Goal: Find specific page/section: Find specific page/section

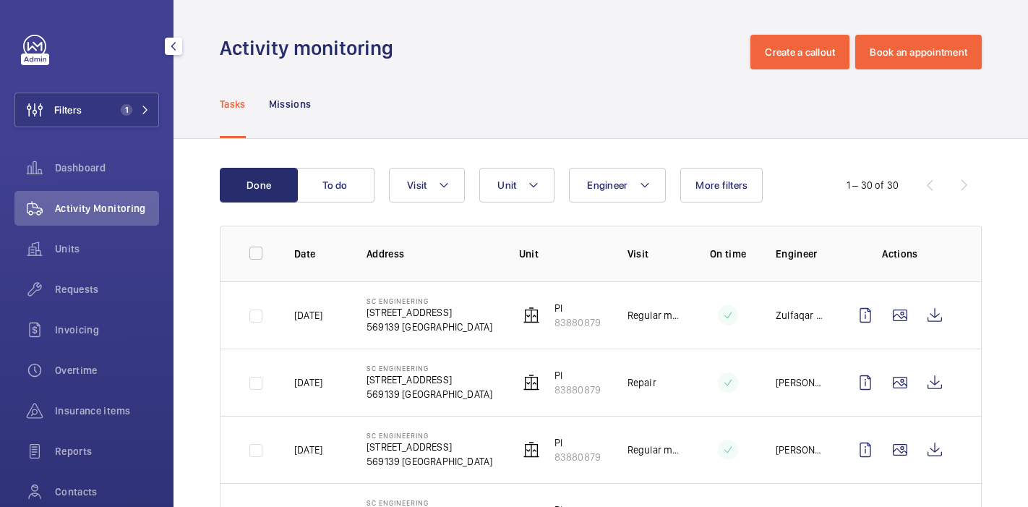
click at [95, 103] on button "Filters 1" at bounding box center [86, 110] width 145 height 35
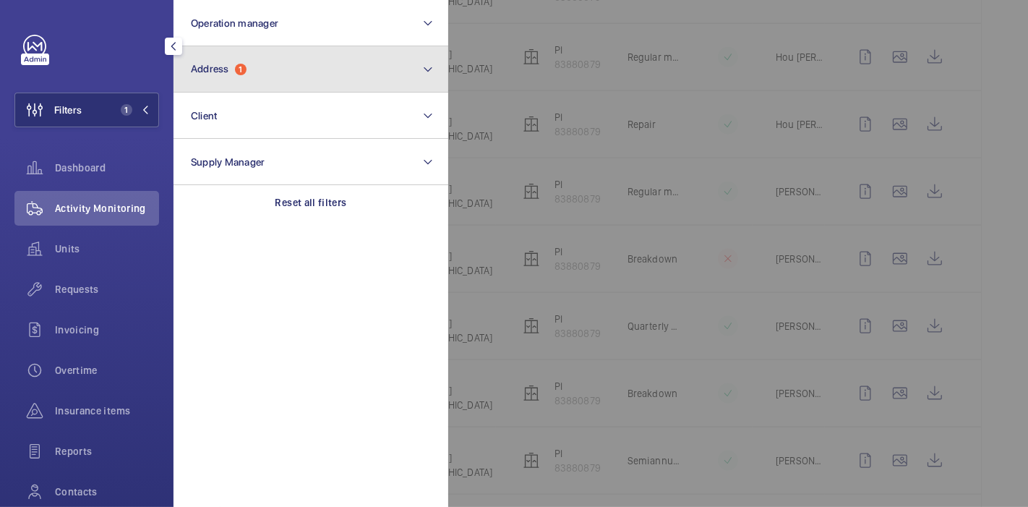
click at [256, 70] on button "Address 1" at bounding box center [310, 69] width 275 height 46
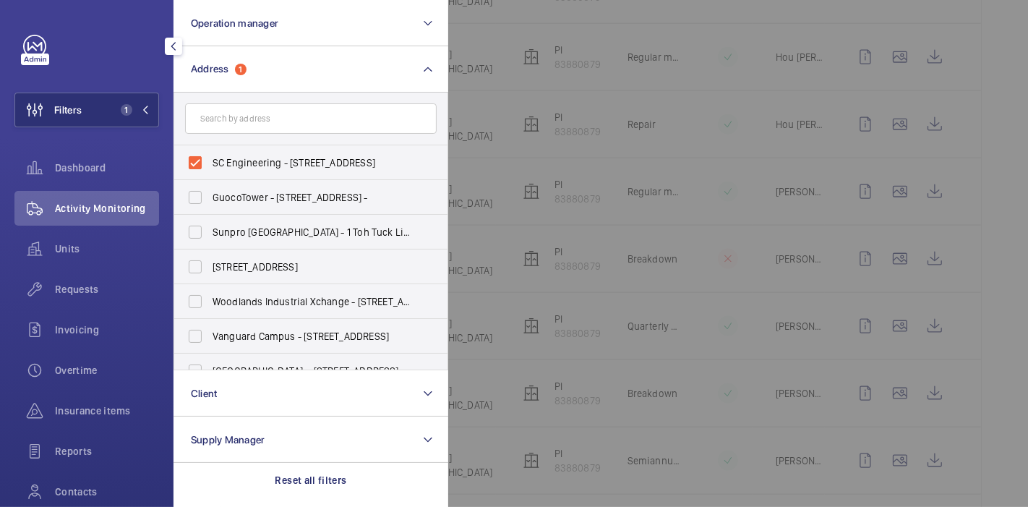
click at [185, 160] on label "SC Engineering - [STREET_ADDRESS]" at bounding box center [299, 162] width 251 height 35
click at [185, 160] on input "SC Engineering - [STREET_ADDRESS]" at bounding box center [195, 162] width 29 height 29
checkbox input "false"
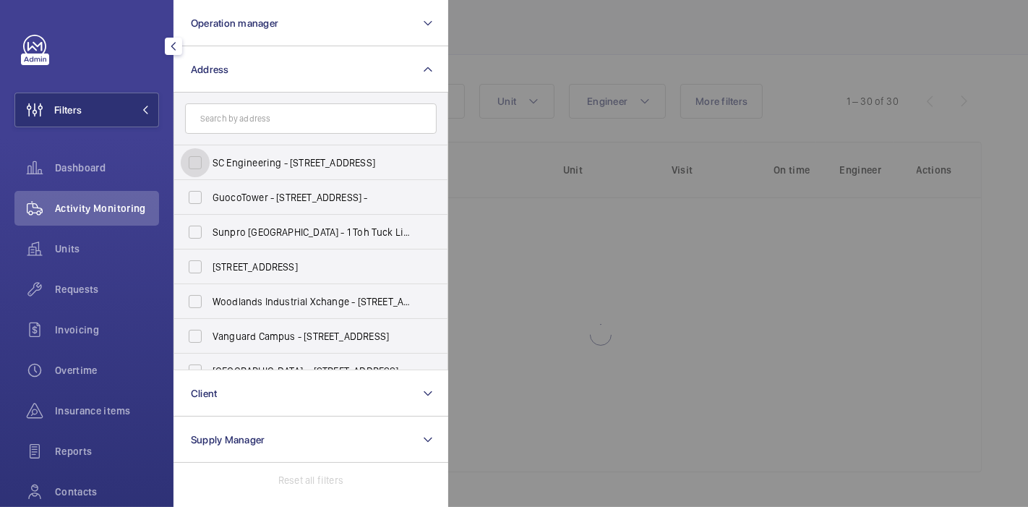
scroll to position [83, 0]
click at [238, 114] on input "text" at bounding box center [310, 118] width 251 height 30
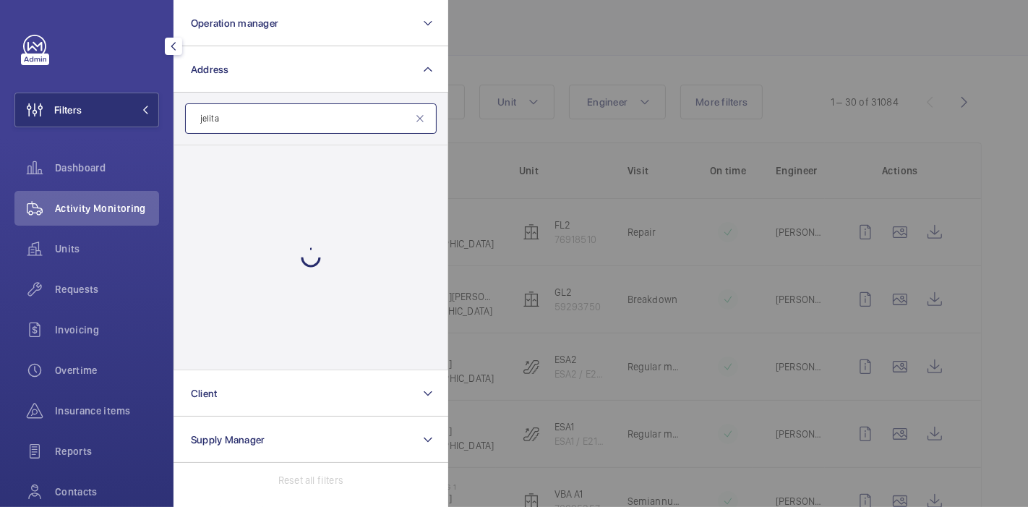
scroll to position [1535, 0]
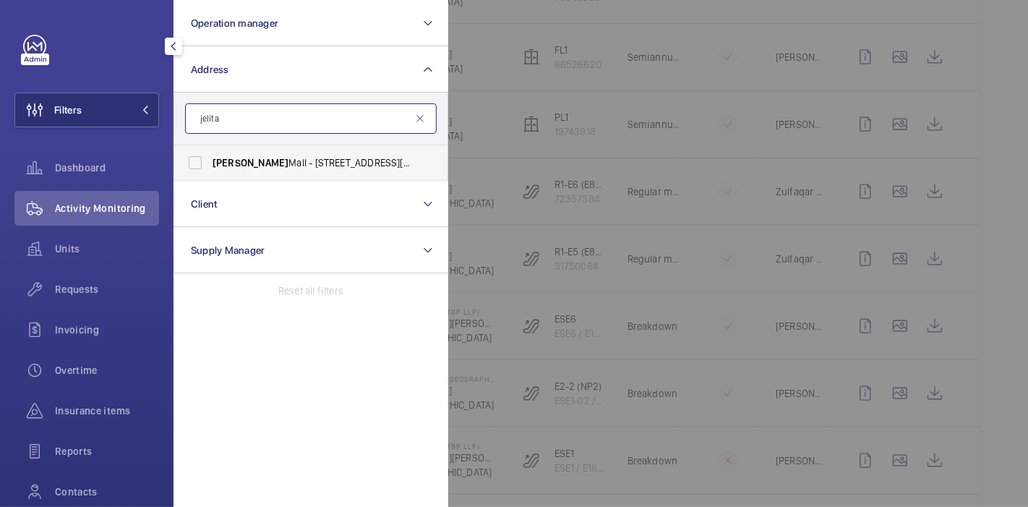
type input "jelita"
click at [239, 163] on span "[PERSON_NAME] - [STREET_ADDRESS][PERSON_NAME]" at bounding box center [311, 162] width 199 height 14
click at [210, 163] on input "[PERSON_NAME] - [STREET_ADDRESS][PERSON_NAME]" at bounding box center [195, 162] width 29 height 29
checkbox input "true"
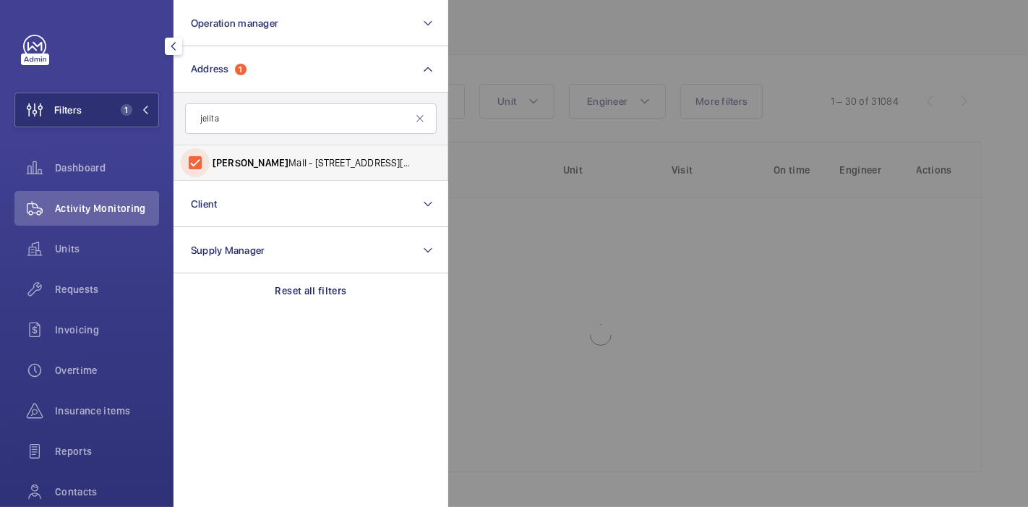
scroll to position [83, 0]
click at [538, 19] on div at bounding box center [962, 253] width 1028 height 507
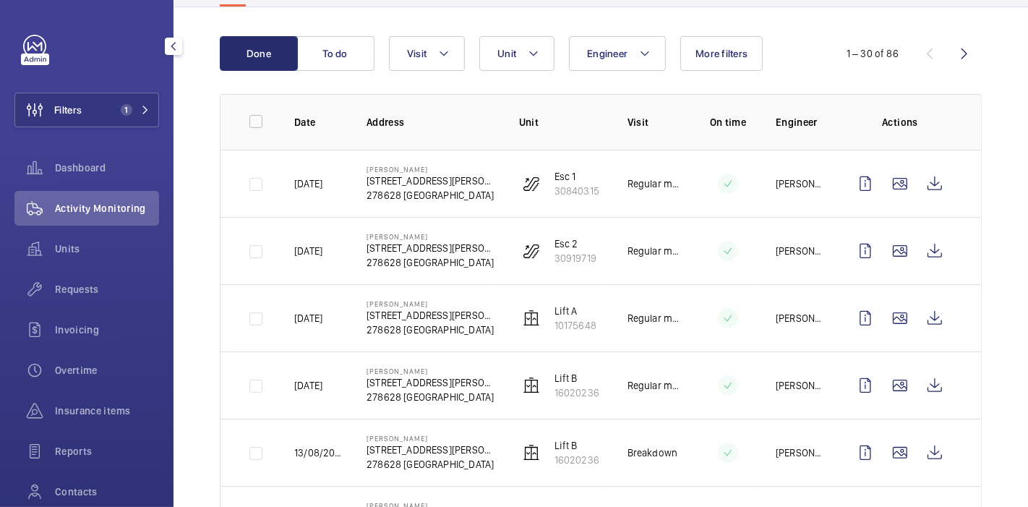
scroll to position [132, 0]
